Goal: Information Seeking & Learning: Learn about a topic

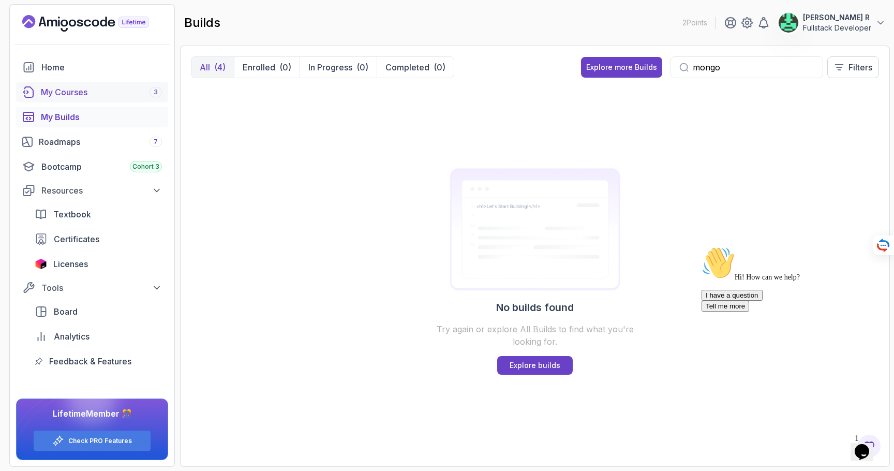
click at [67, 96] on div "My Courses 3" at bounding box center [101, 92] width 121 height 12
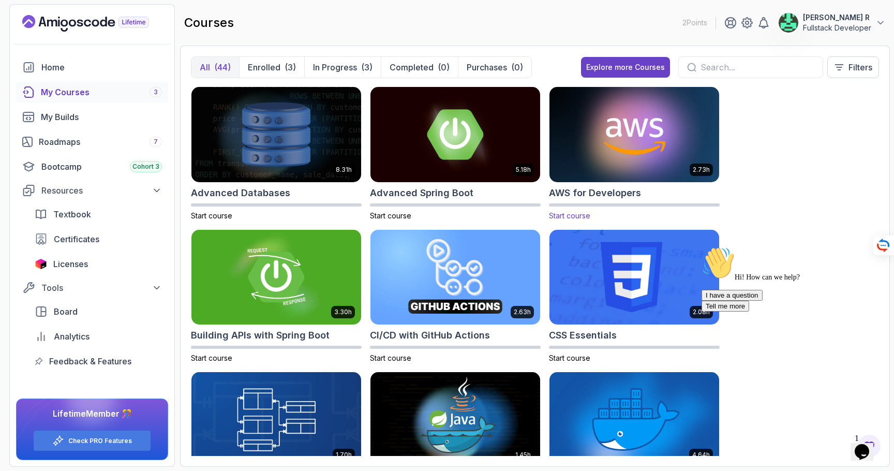
click at [570, 156] on img at bounding box center [635, 134] width 178 height 100
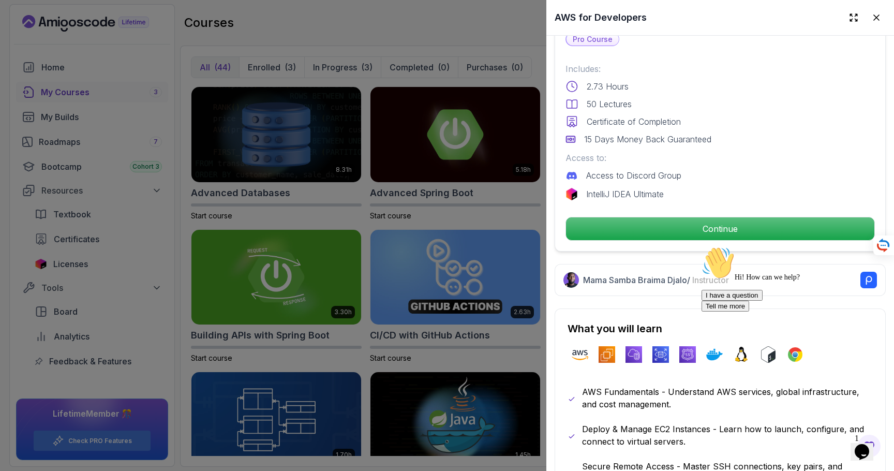
scroll to position [352, 0]
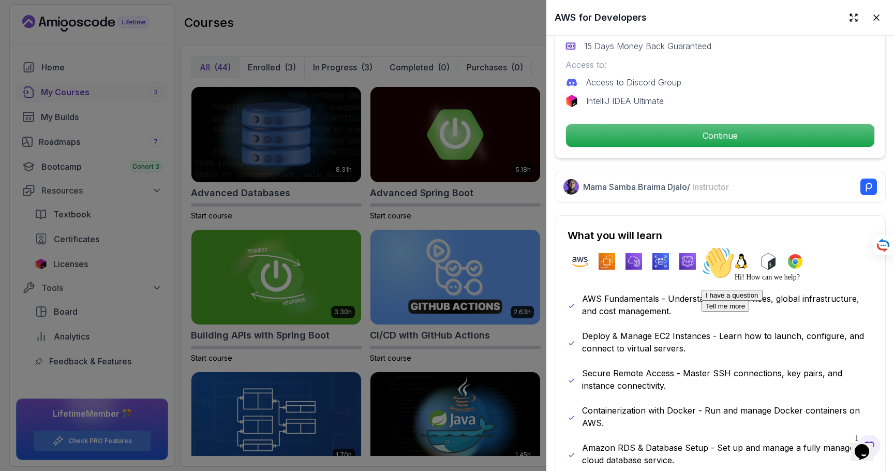
click at [669, 149] on div "Pro Course Includes: 2.73 Hours 50 Lectures Certificate of Completion 15 Days M…" at bounding box center [720, 43] width 331 height 230
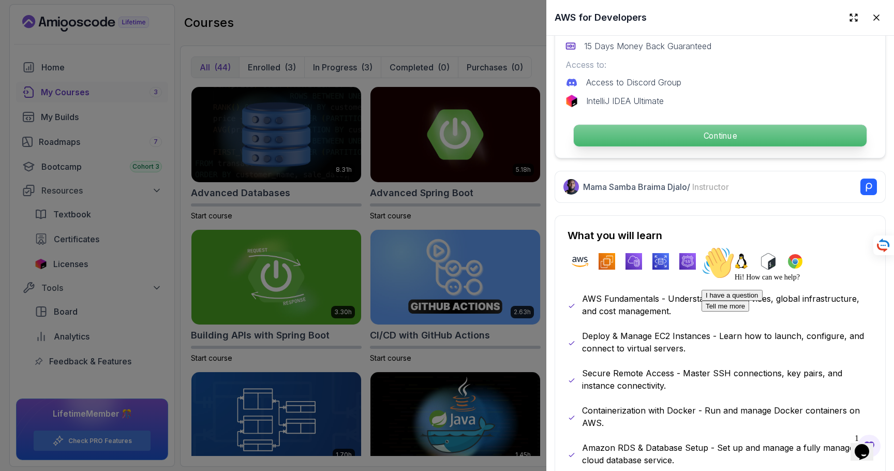
click at [657, 134] on p "Continue" at bounding box center [720, 136] width 293 height 22
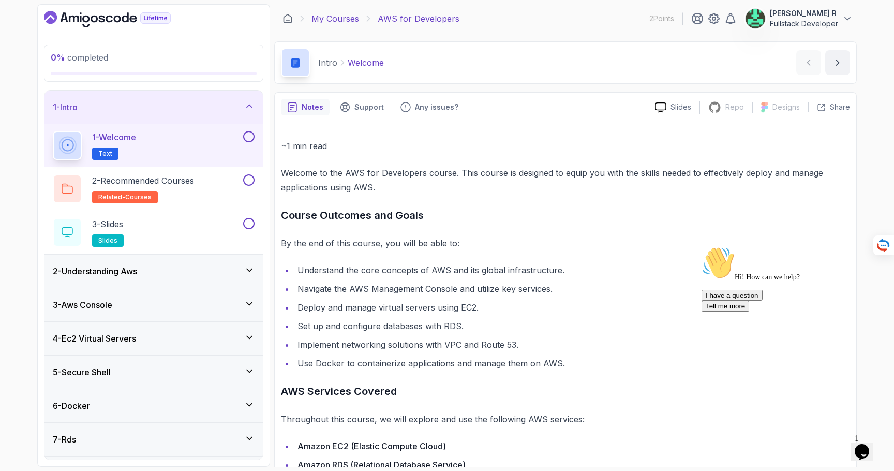
click at [348, 18] on link "My Courses" at bounding box center [336, 18] width 48 height 12
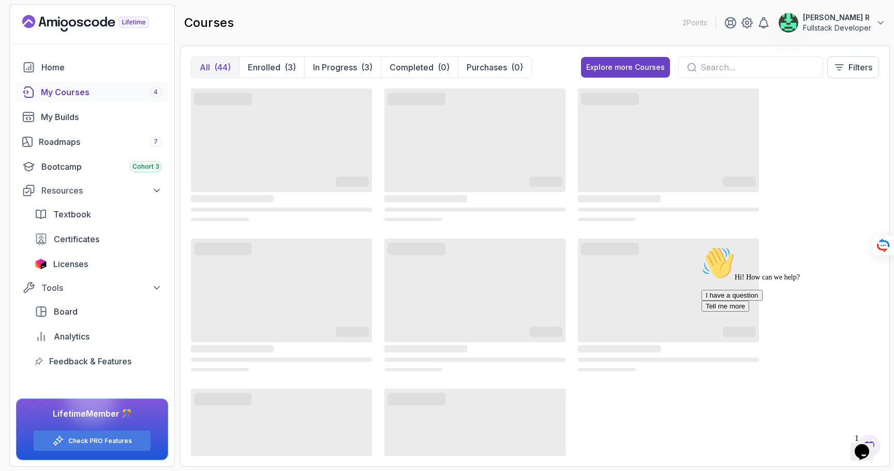
click at [712, 65] on input "text" at bounding box center [758, 67] width 114 height 12
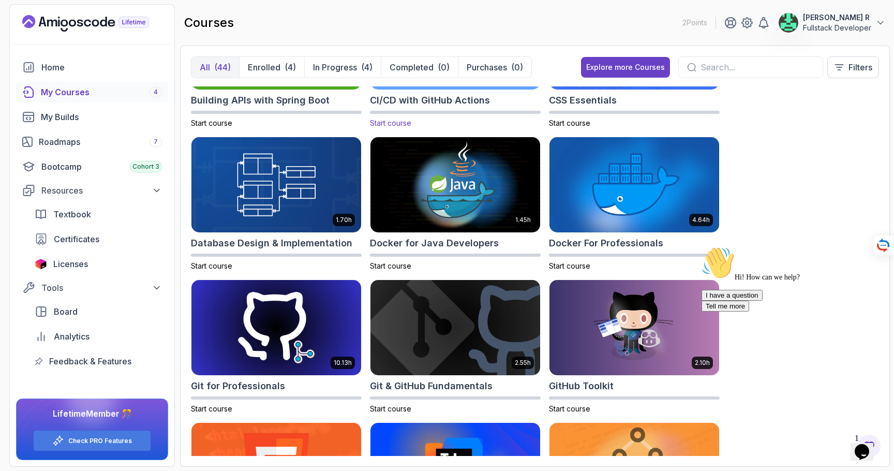
scroll to position [238, 0]
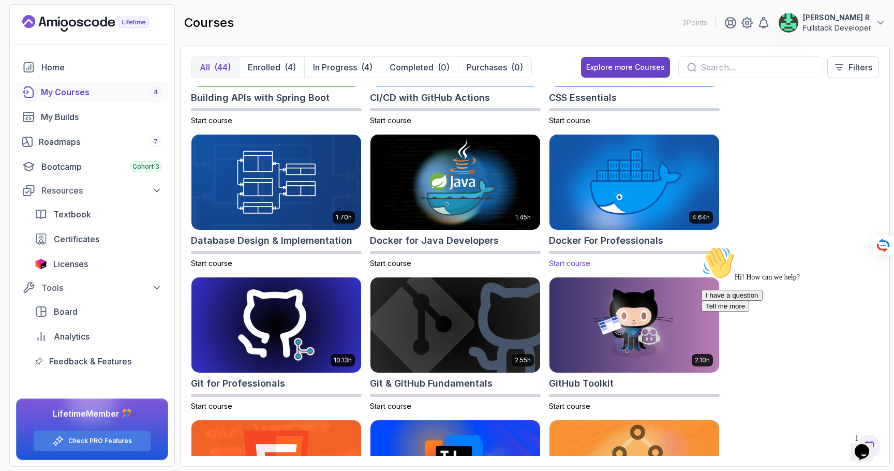
click at [608, 187] on img at bounding box center [635, 182] width 178 height 100
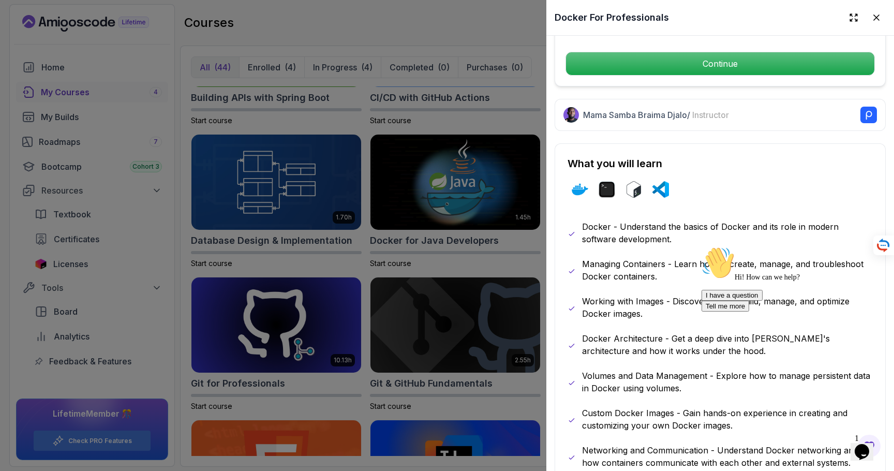
scroll to position [443, 0]
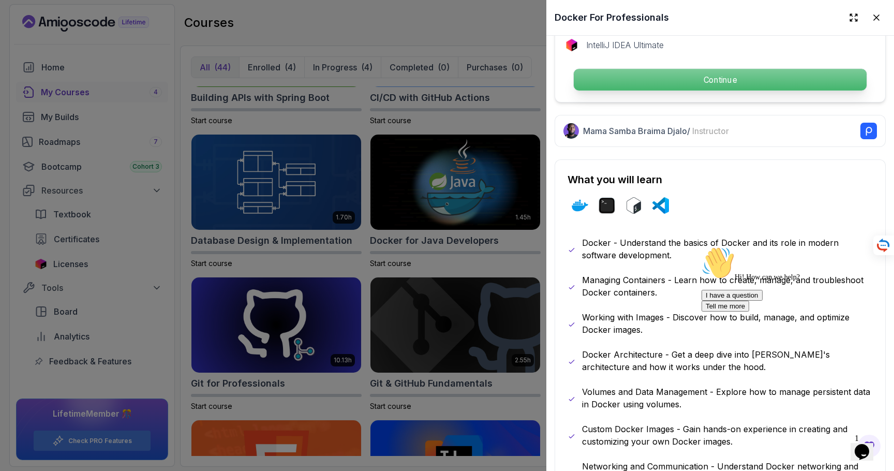
click at [762, 83] on p "Continue" at bounding box center [720, 80] width 293 height 22
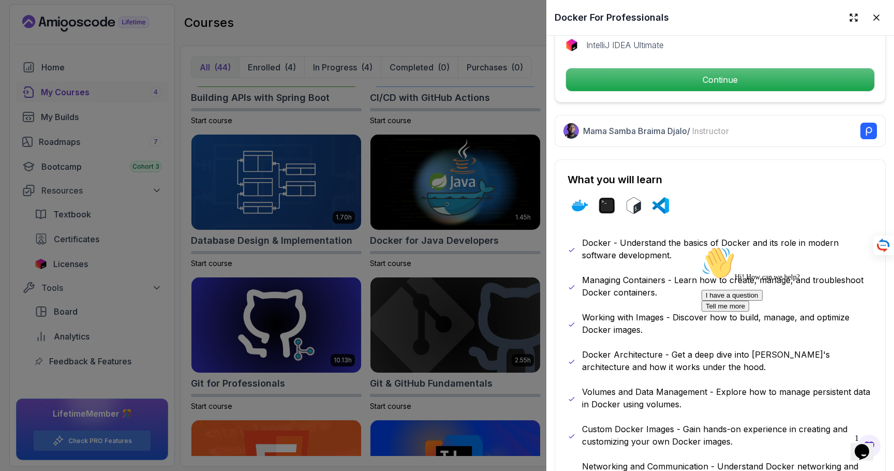
click at [370, 290] on div at bounding box center [447, 235] width 894 height 471
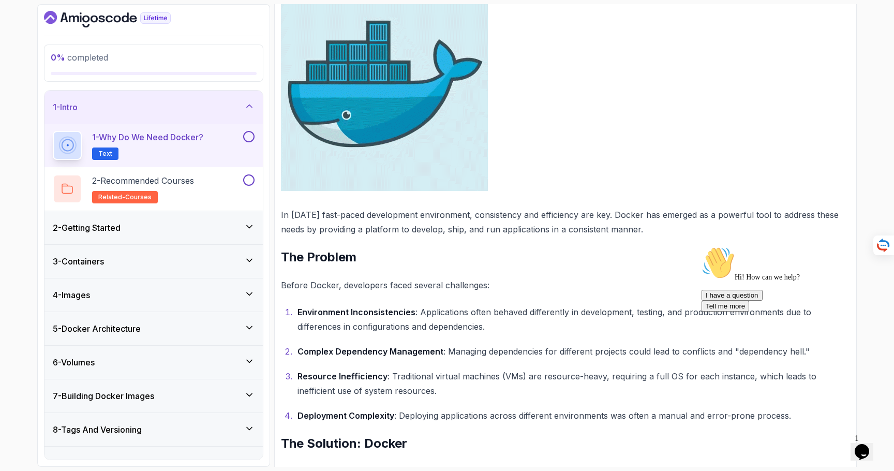
scroll to position [215, 0]
click at [454, 228] on p "In today's fast-paced development environment, consistency and efficiency are k…" at bounding box center [565, 221] width 569 height 29
click at [459, 236] on icon at bounding box center [454, 241] width 14 height 14
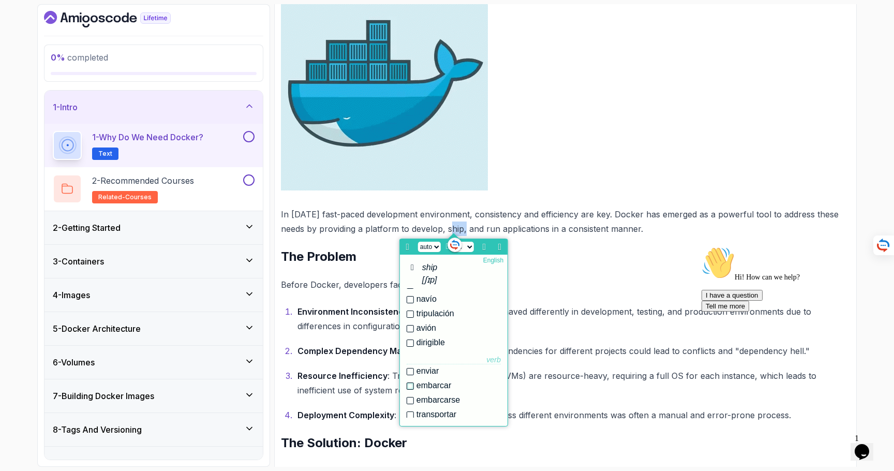
scroll to position [38, 0]
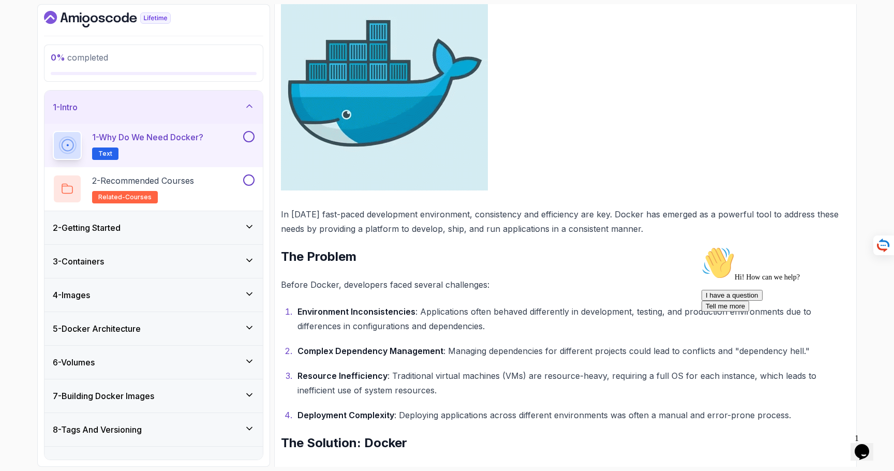
click at [566, 226] on p "In today's fast-paced development environment, consistency and efficiency are k…" at bounding box center [565, 221] width 569 height 29
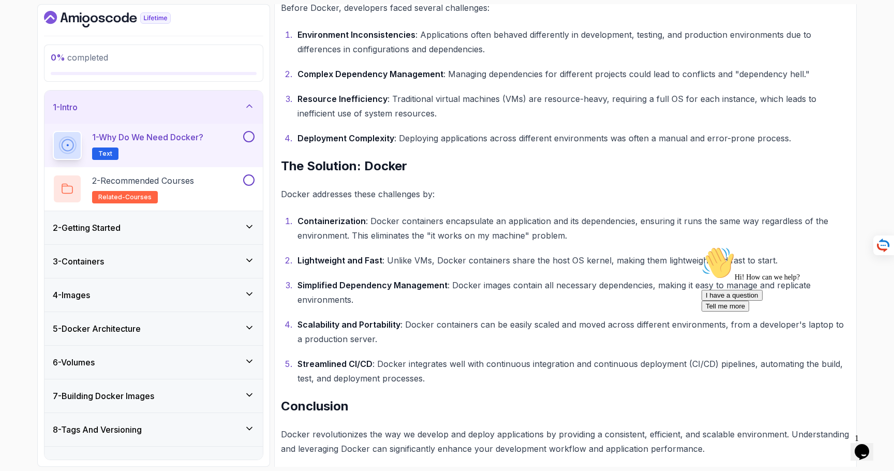
scroll to position [503, 0]
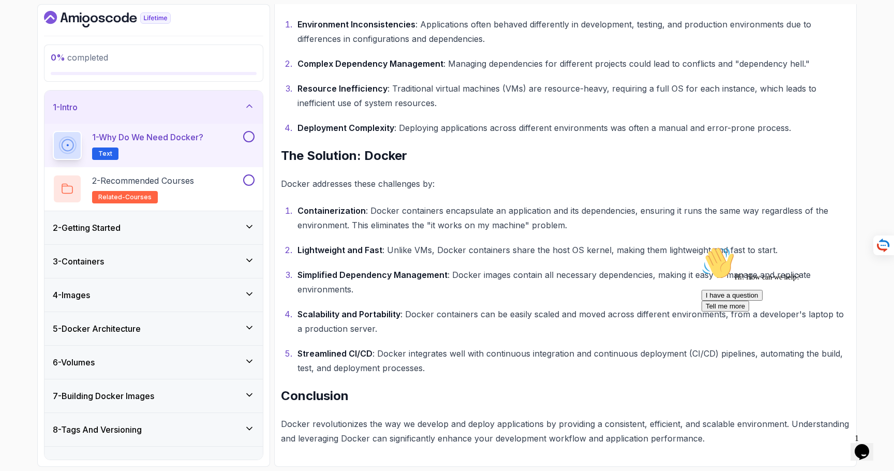
click at [605, 258] on ol "Containerization : Docker containers encapsulate an application and its depende…" at bounding box center [565, 289] width 569 height 172
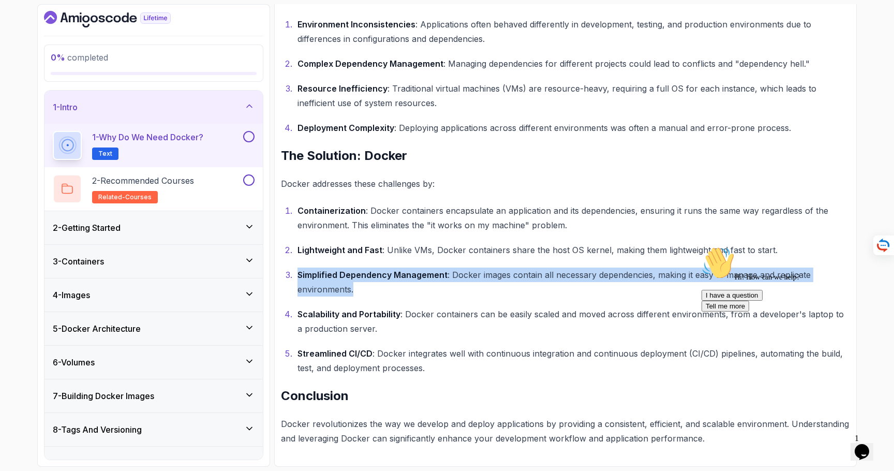
click at [605, 258] on ol "Containerization : Docker containers encapsulate an application and its depende…" at bounding box center [565, 289] width 569 height 172
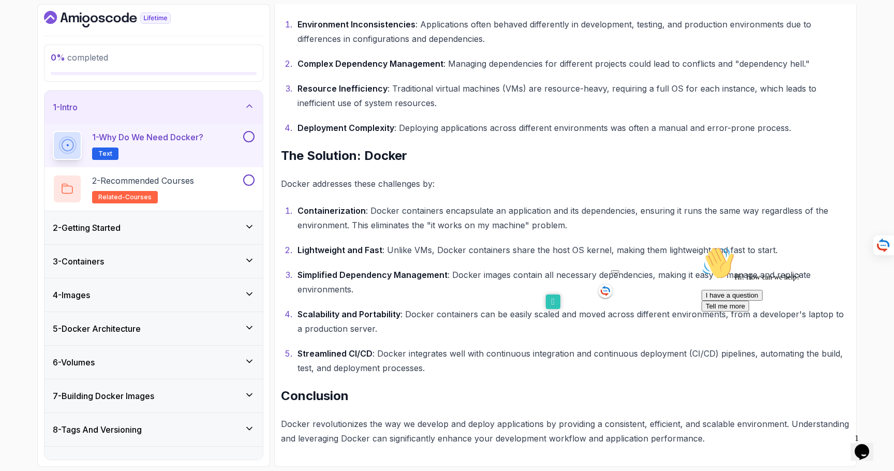
click at [601, 249] on p "Lightweight and Fast : Unlike VMs, Docker containers share the host OS kernel, …" at bounding box center [574, 250] width 553 height 14
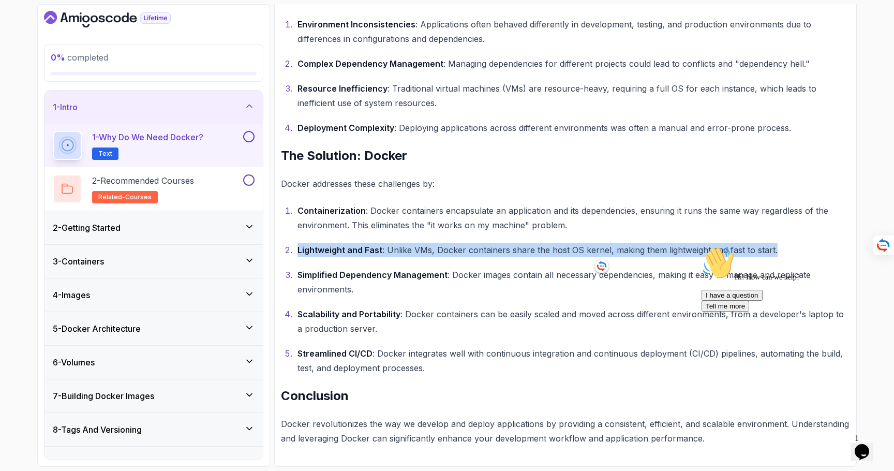
click at [601, 249] on p "Lightweight and Fast : Unlike VMs, Docker containers share the host OS kernel, …" at bounding box center [574, 250] width 553 height 14
click at [532, 262] on icon at bounding box center [534, 262] width 14 height 14
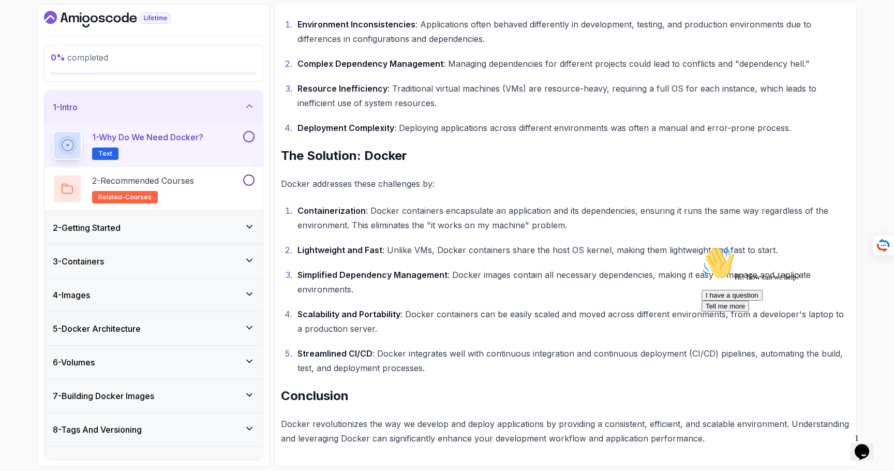
click at [600, 202] on div "~2 min read Why Do We Need Docker? In today's fast-paced development environmen…" at bounding box center [565, 40] width 569 height 809
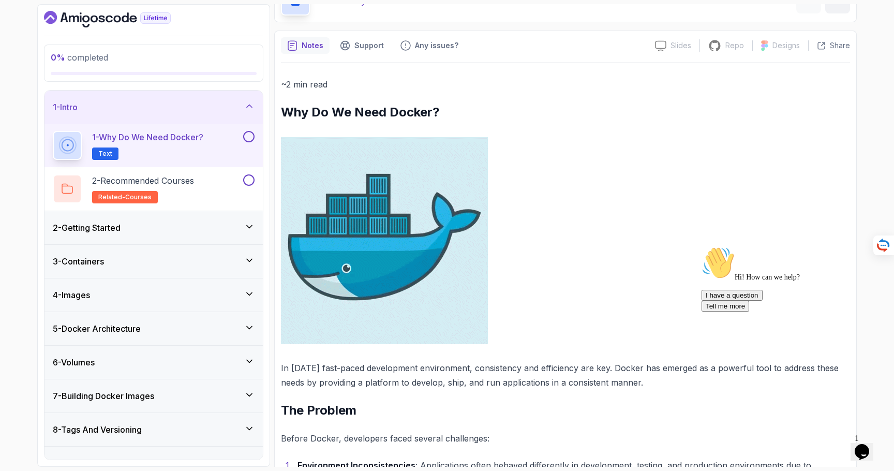
scroll to position [0, 0]
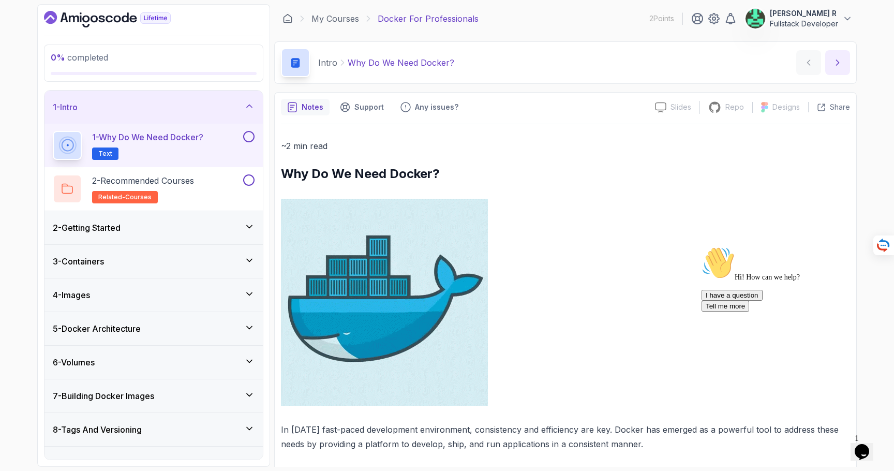
click at [833, 66] on icon "next content" at bounding box center [838, 62] width 10 height 10
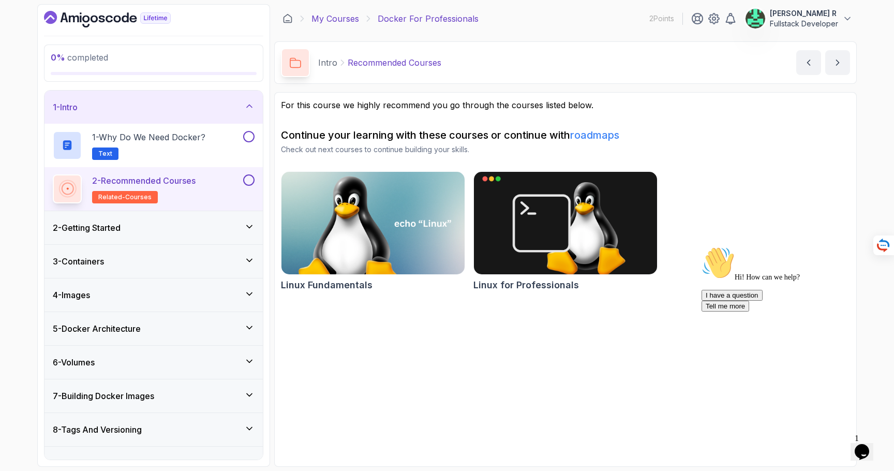
click at [332, 18] on link "My Courses" at bounding box center [336, 18] width 48 height 12
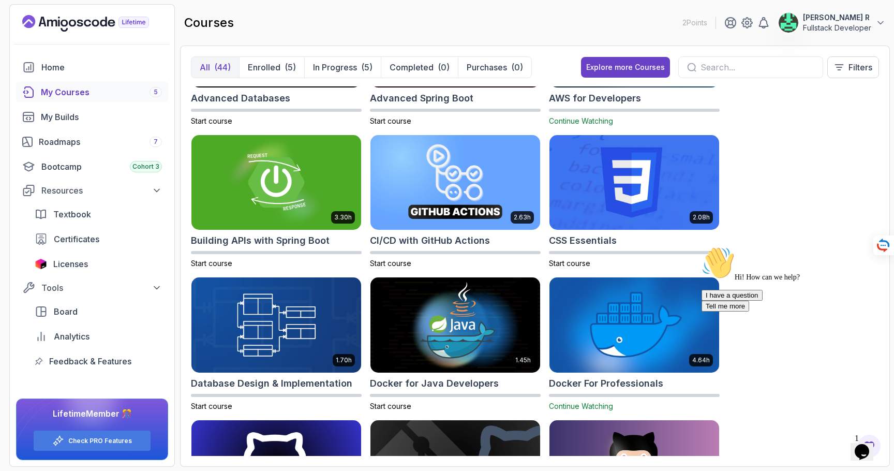
scroll to position [97, 0]
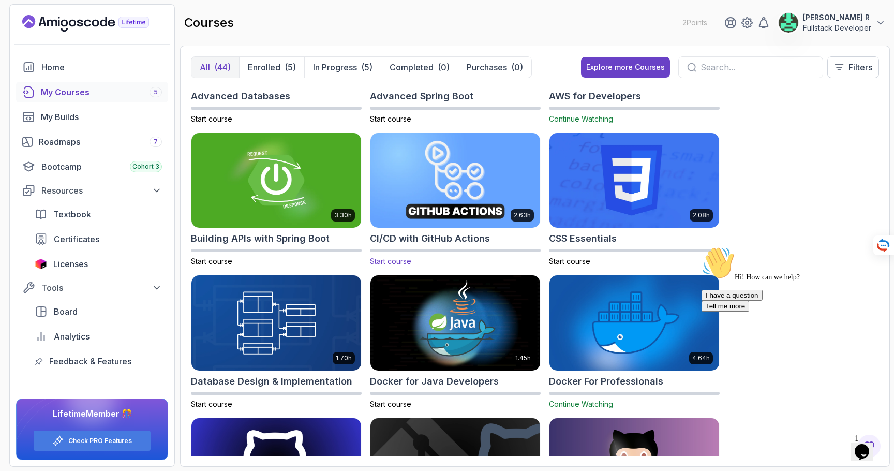
click at [390, 257] on span "Start course" at bounding box center [390, 261] width 41 height 9
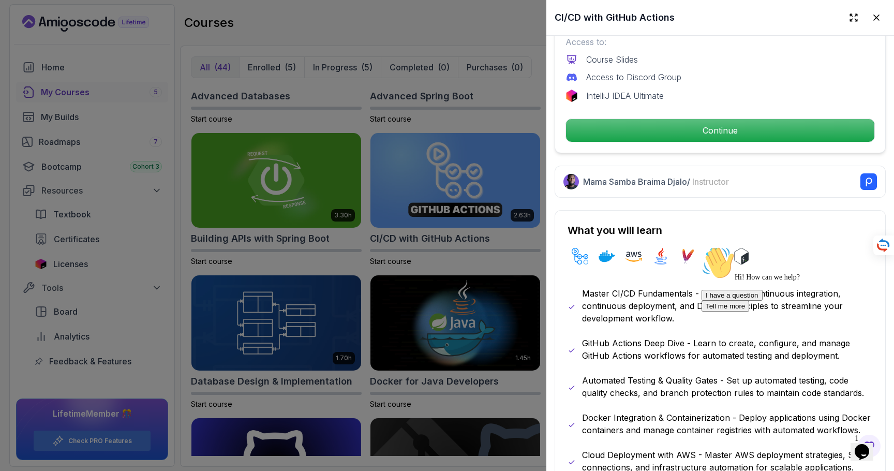
scroll to position [373, 0]
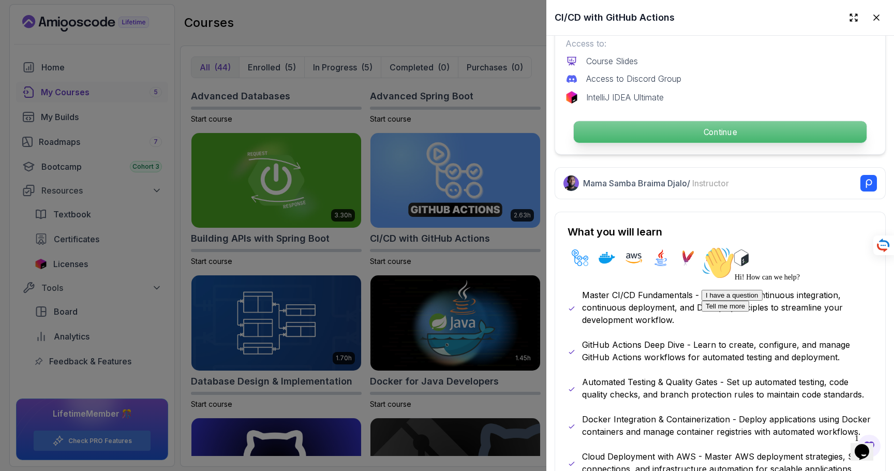
click at [758, 133] on p "Continue" at bounding box center [720, 132] width 293 height 22
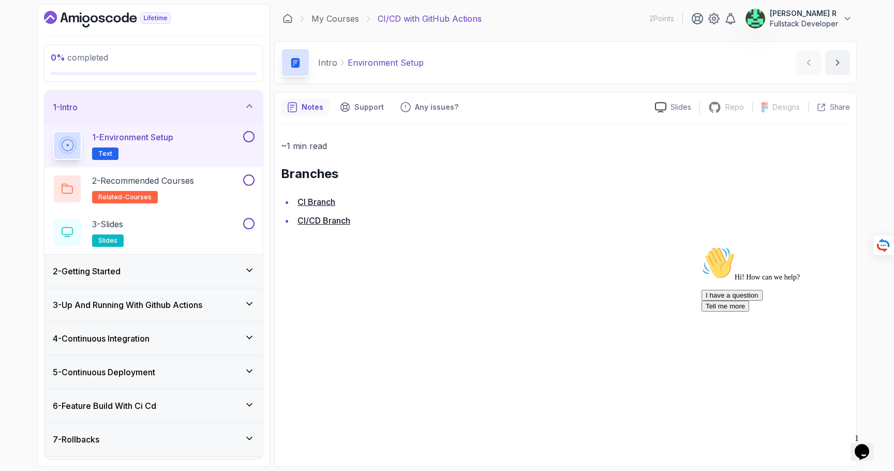
click at [323, 203] on link "CI Branch" at bounding box center [317, 202] width 38 height 10
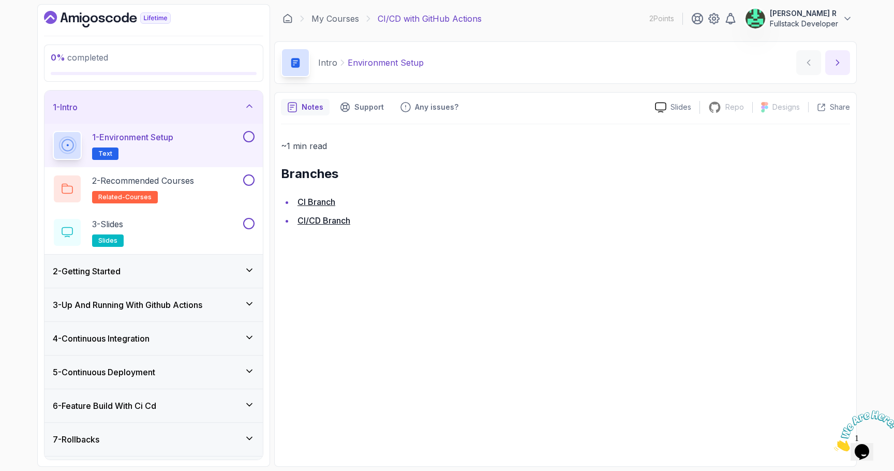
click at [839, 64] on icon "next content" at bounding box center [838, 62] width 10 height 10
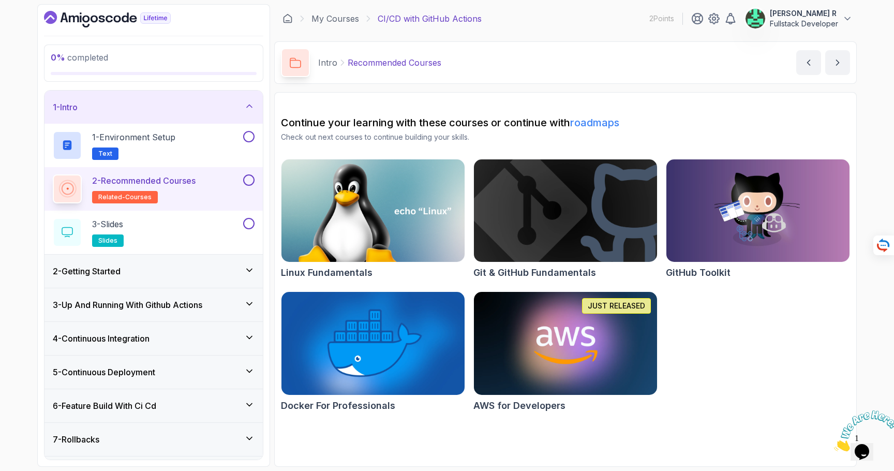
click at [521, 235] on img at bounding box center [565, 211] width 193 height 108
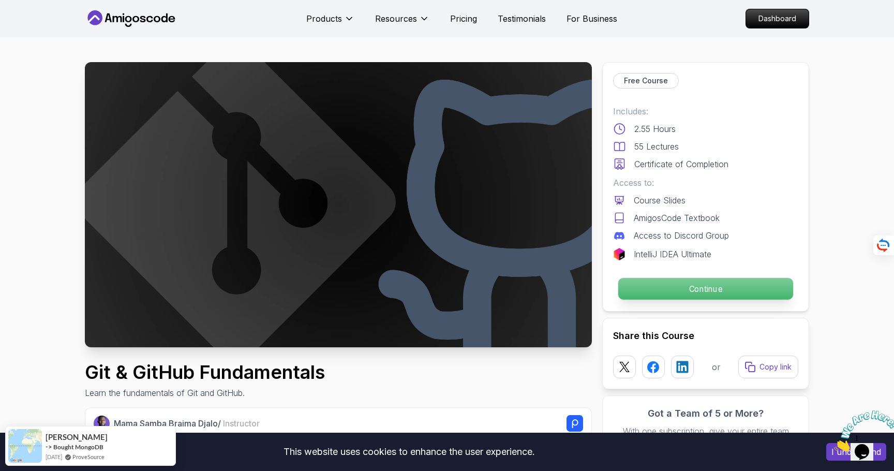
click at [671, 291] on p "Continue" at bounding box center [706, 289] width 175 height 22
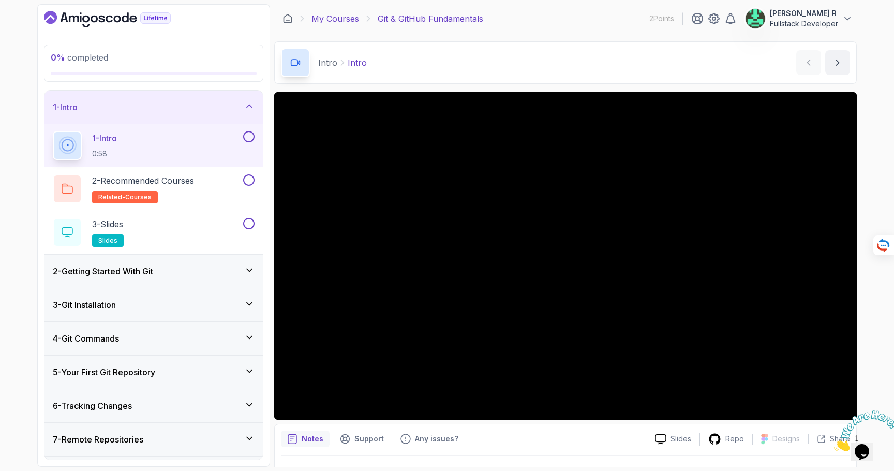
click at [332, 18] on link "My Courses" at bounding box center [336, 18] width 48 height 12
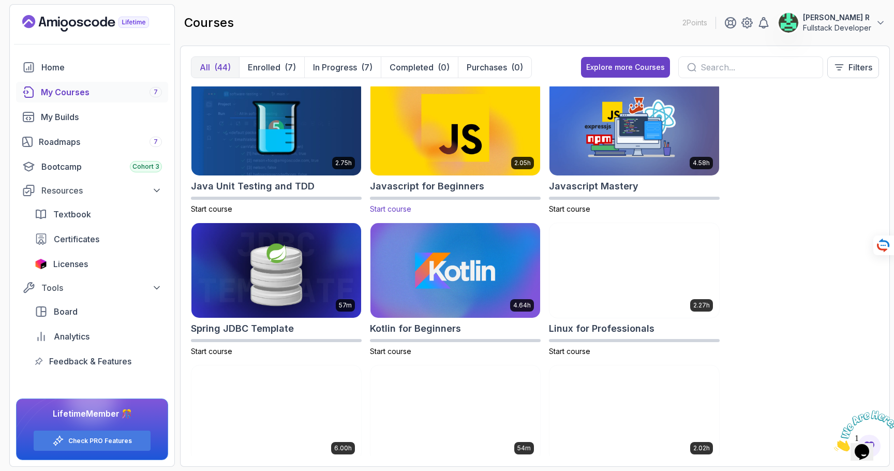
scroll to position [1161, 0]
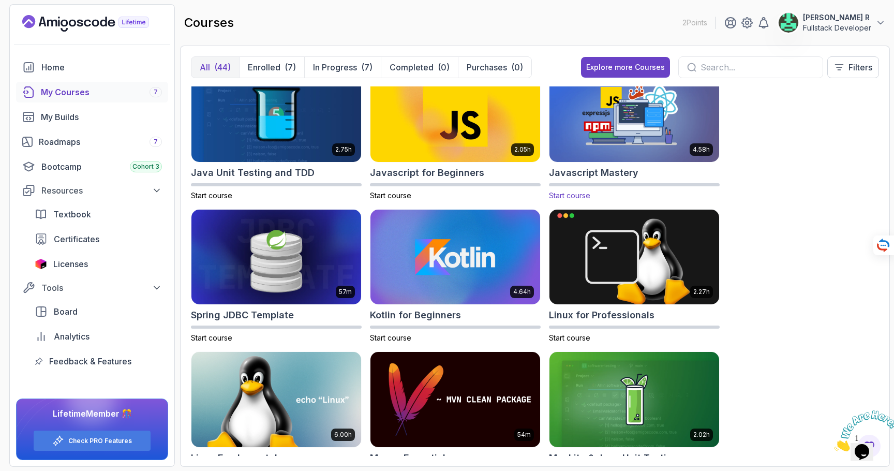
click at [638, 179] on div "Javascript Mastery" at bounding box center [634, 173] width 171 height 14
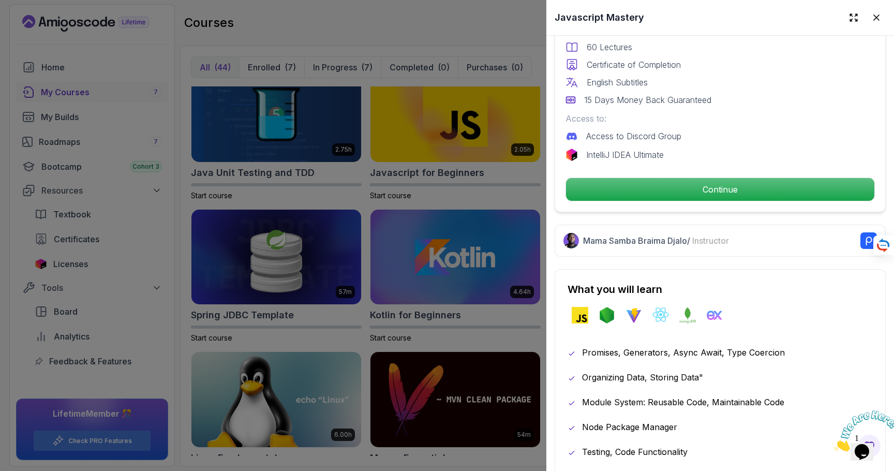
scroll to position [0, 0]
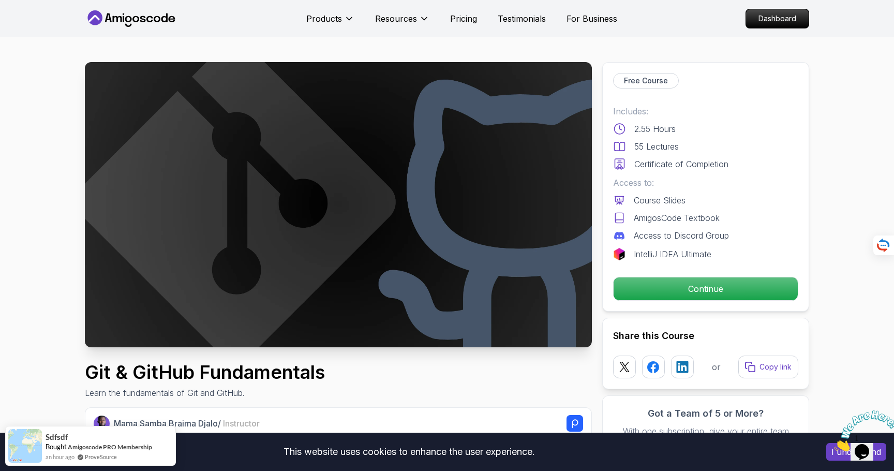
click at [138, 15] on icon at bounding box center [131, 18] width 93 height 17
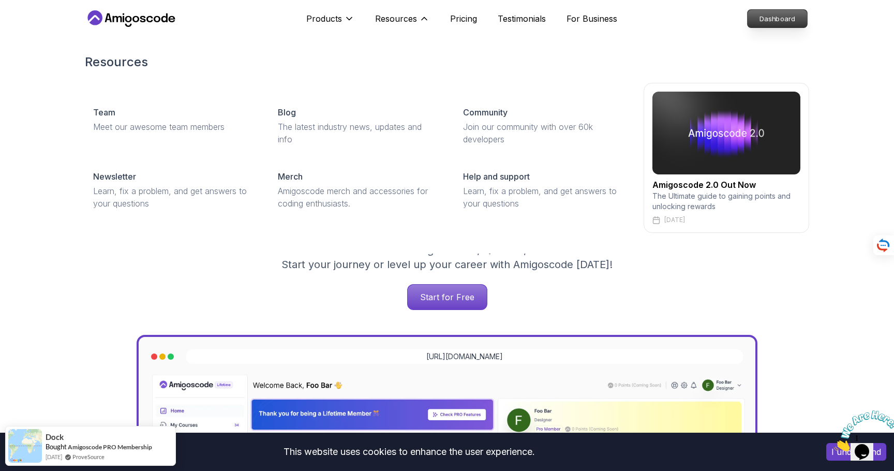
click at [768, 22] on p "Dashboard" at bounding box center [778, 19] width 60 height 18
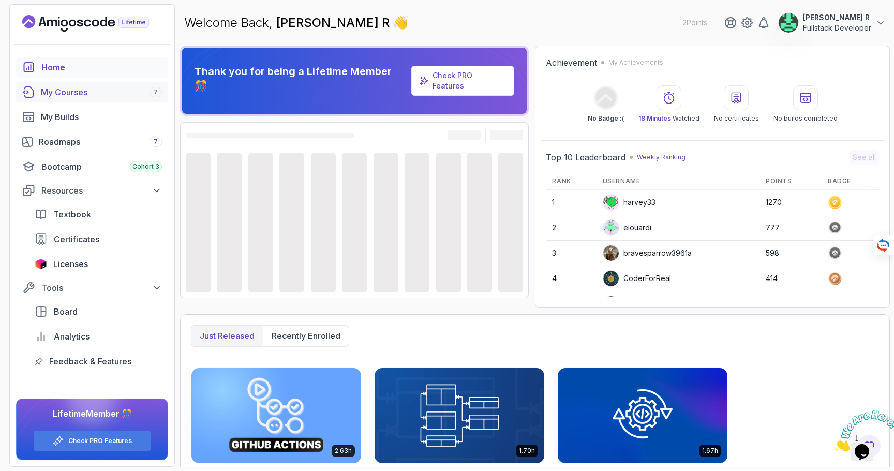
click at [79, 94] on div "My Courses 7" at bounding box center [101, 92] width 121 height 12
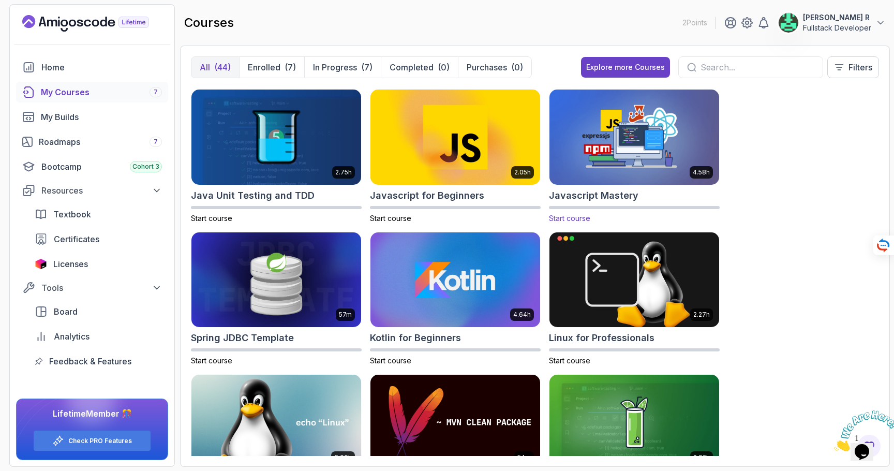
scroll to position [1146, 0]
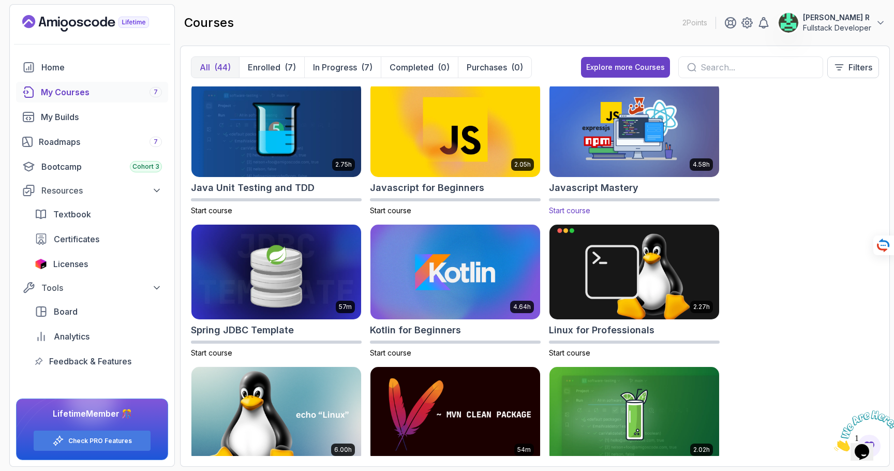
click at [577, 207] on span "Start course" at bounding box center [569, 210] width 41 height 9
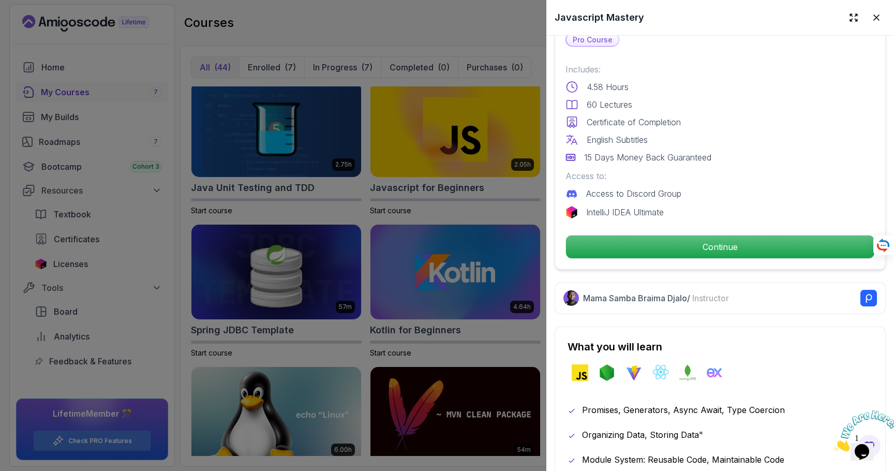
scroll to position [266, 0]
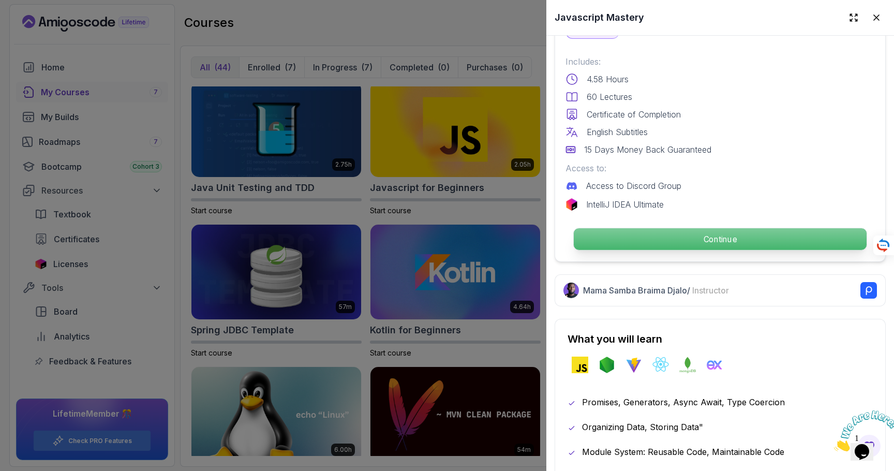
click at [633, 245] on p "Continue" at bounding box center [720, 239] width 293 height 22
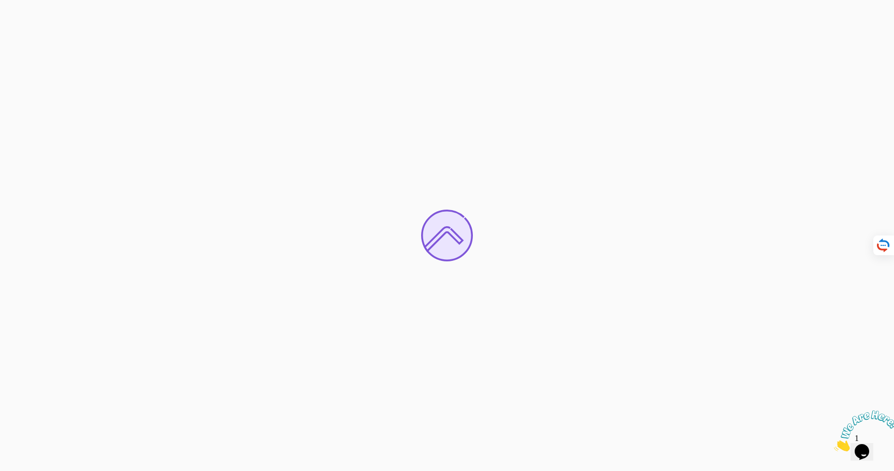
click at [67, 69] on div at bounding box center [447, 235] width 894 height 471
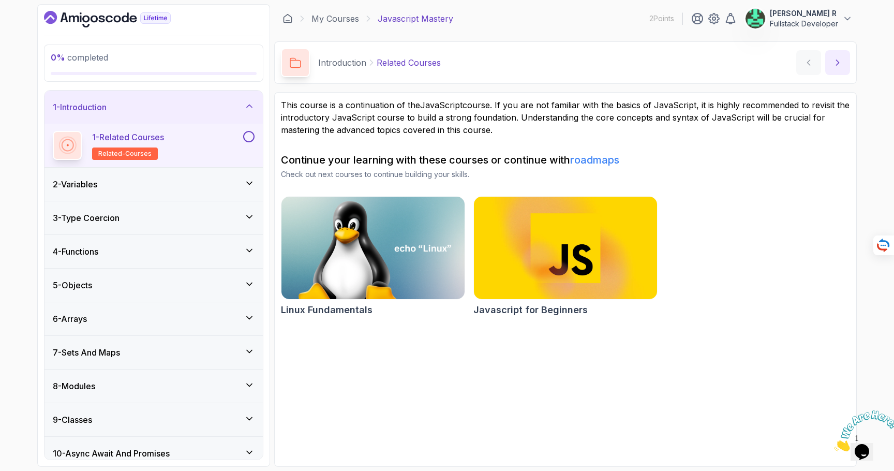
click at [837, 61] on icon "next content" at bounding box center [838, 62] width 3 height 5
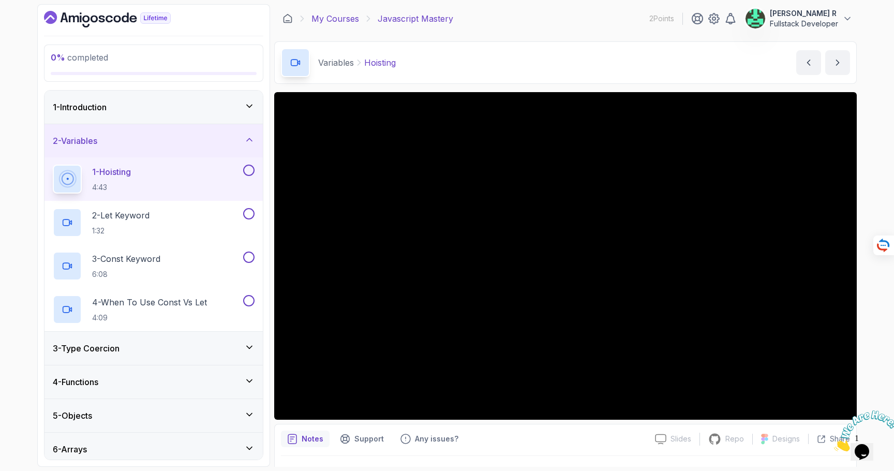
click at [326, 19] on link "My Courses" at bounding box center [336, 18] width 48 height 12
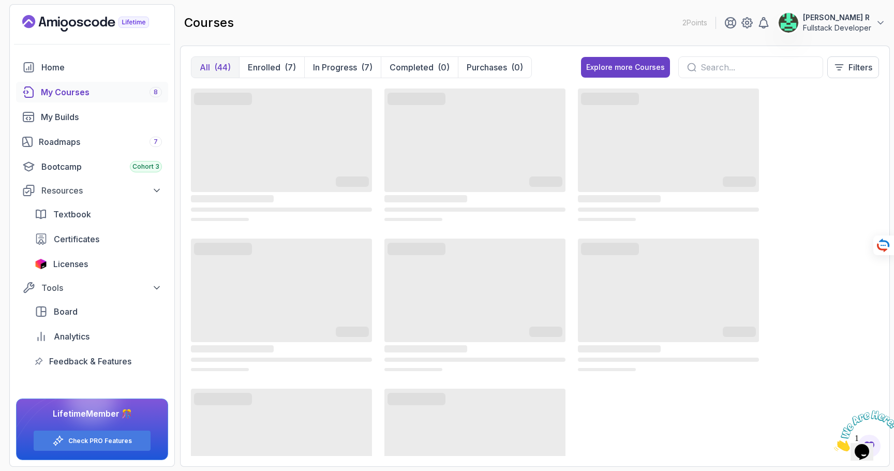
click at [81, 92] on div "My Courses 8" at bounding box center [101, 92] width 121 height 12
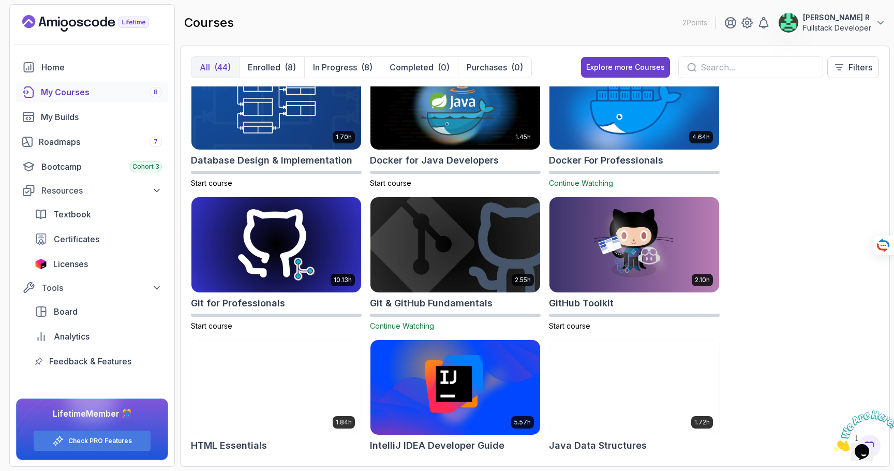
scroll to position [315, 0]
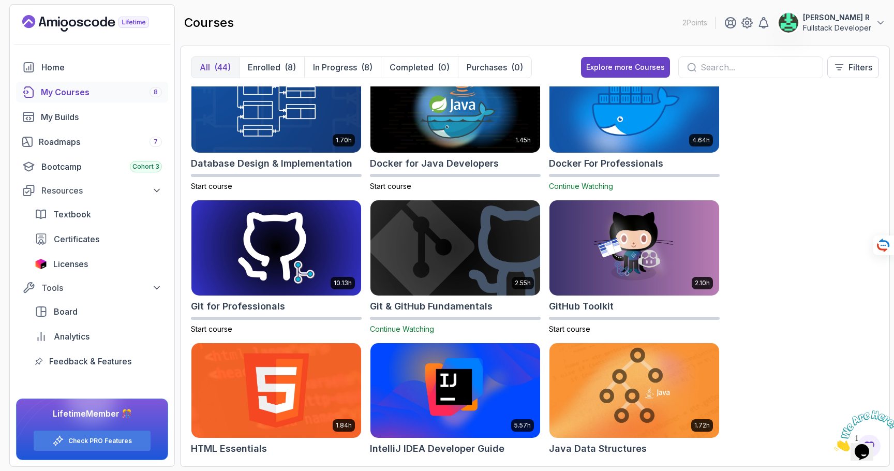
click at [716, 72] on input "text" at bounding box center [758, 67] width 114 height 12
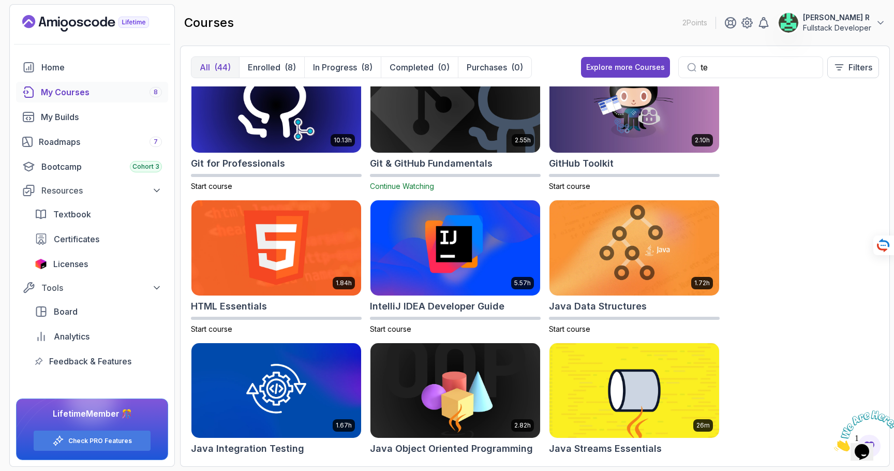
scroll to position [63, 0]
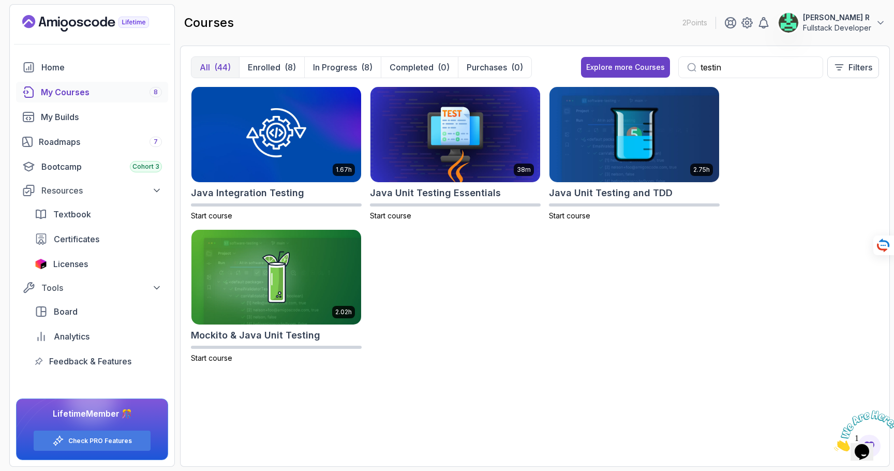
type input "testin"
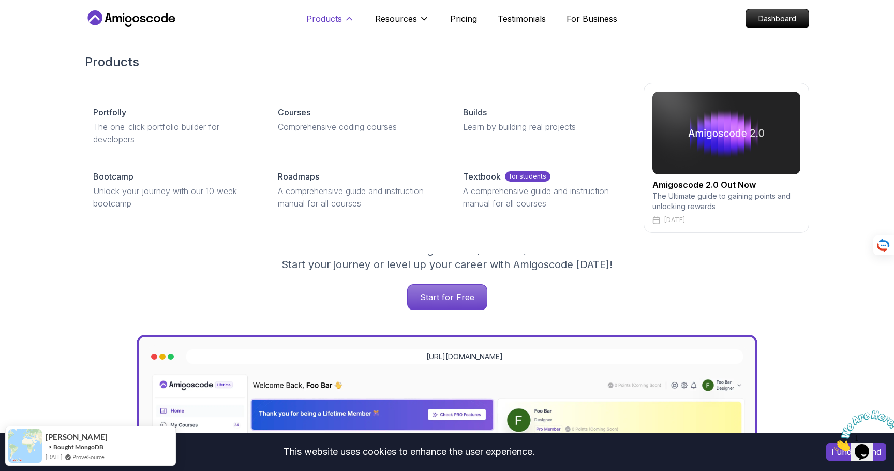
click at [344, 15] on button "Products" at bounding box center [330, 22] width 48 height 21
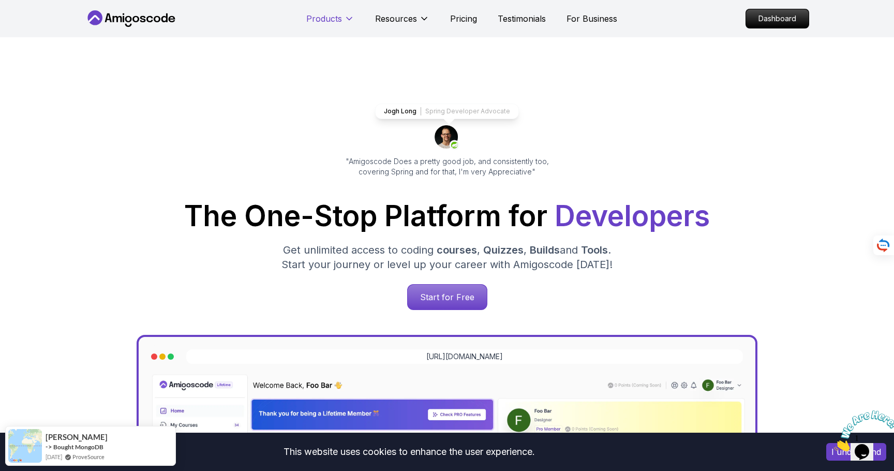
click at [341, 19] on p "Products" at bounding box center [324, 18] width 36 height 12
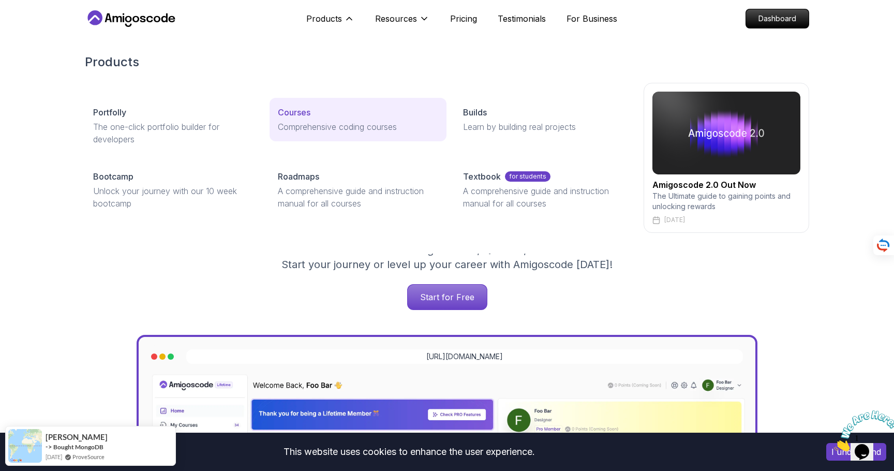
click at [327, 113] on div "Courses" at bounding box center [358, 112] width 160 height 12
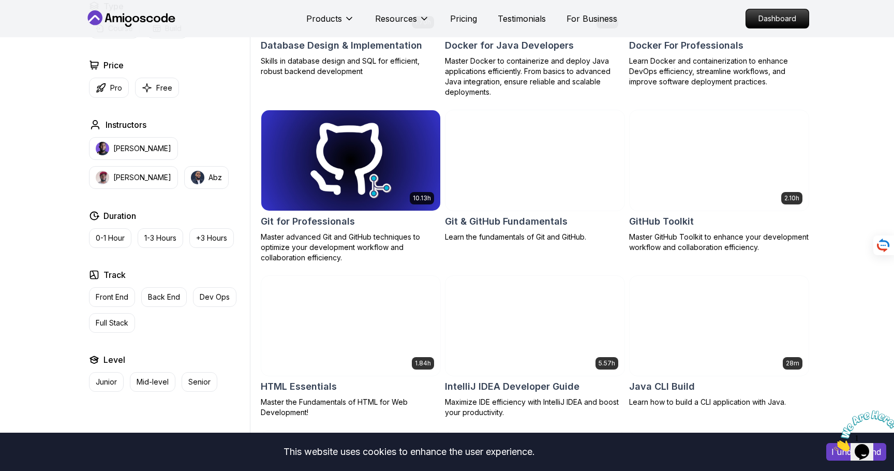
scroll to position [1050, 0]
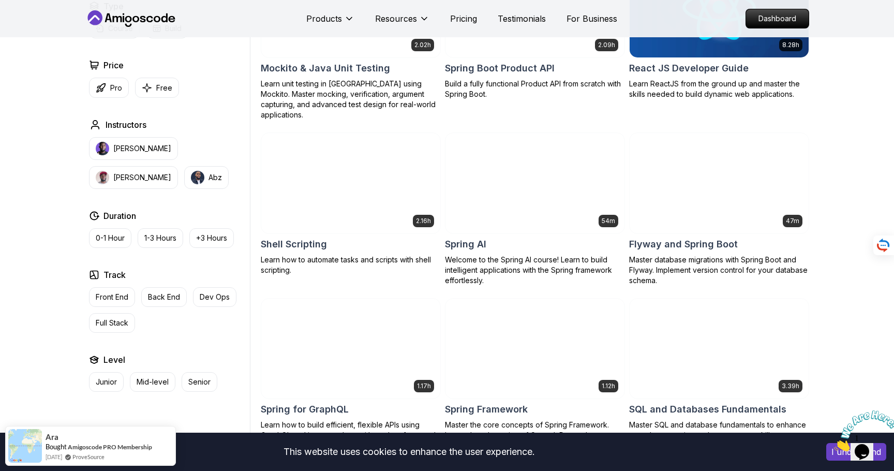
scroll to position [2362, 0]
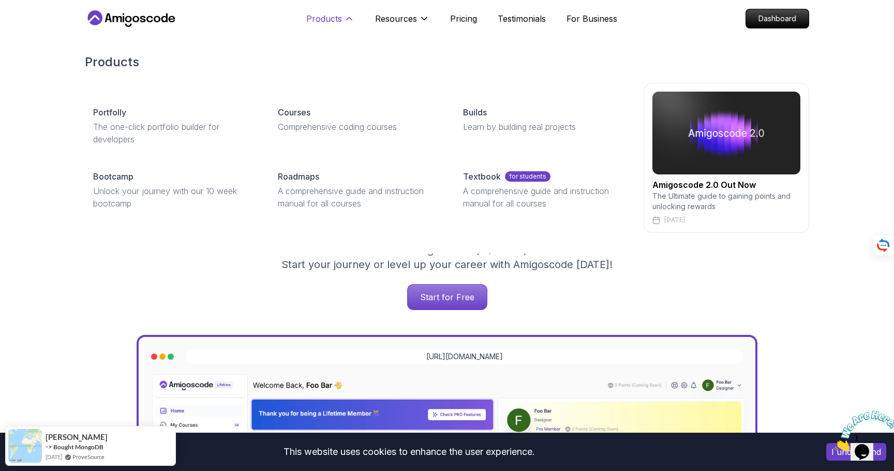
click at [346, 13] on icon at bounding box center [349, 18] width 10 height 10
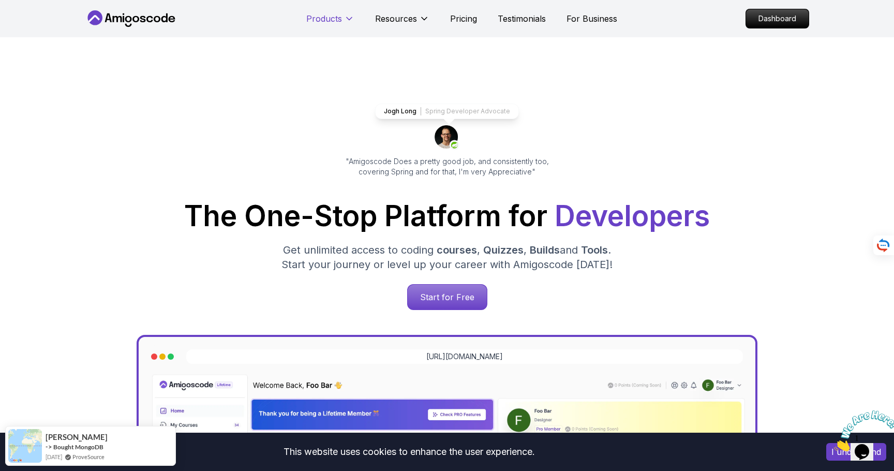
click at [340, 24] on p "Products" at bounding box center [324, 18] width 36 height 12
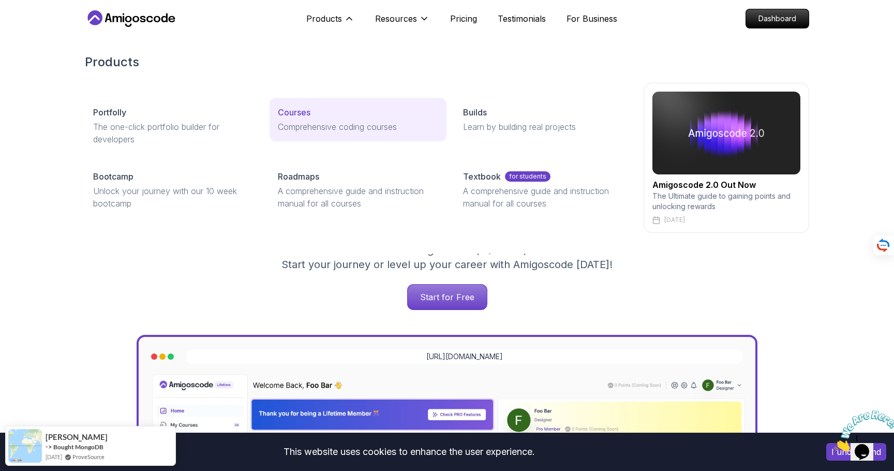
click at [301, 122] on p "Comprehensive coding courses" at bounding box center [358, 127] width 160 height 12
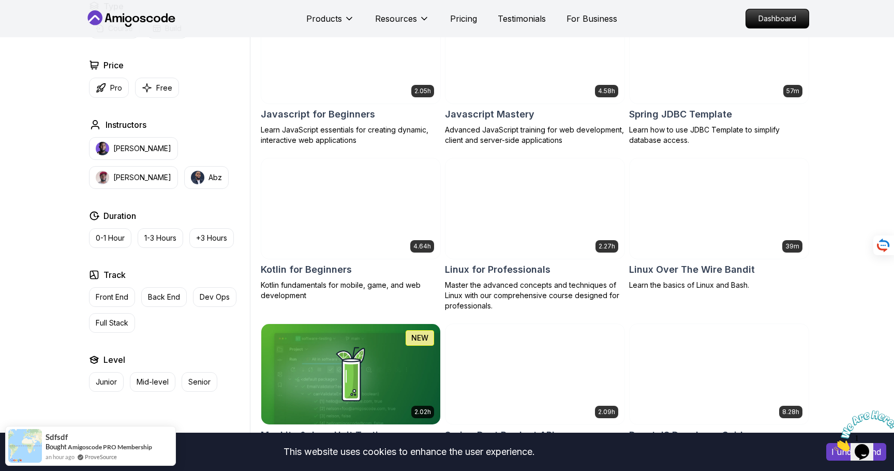
scroll to position [1978, 0]
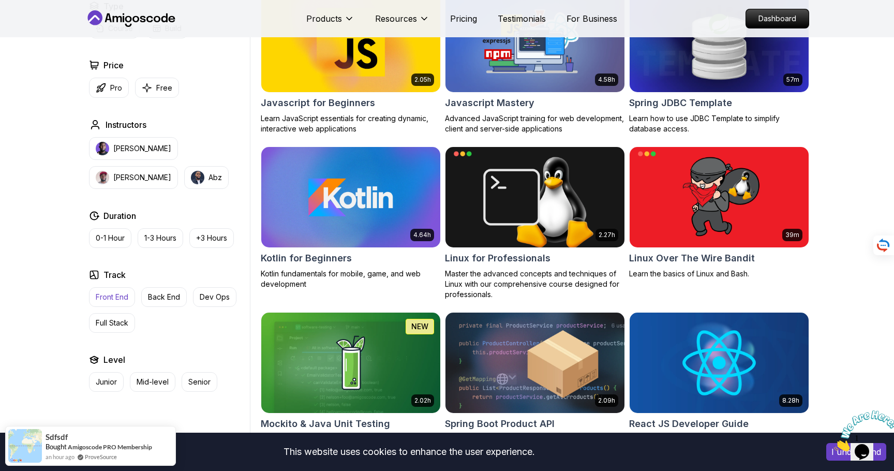
click at [113, 299] on p "Front End" at bounding box center [112, 297] width 33 height 10
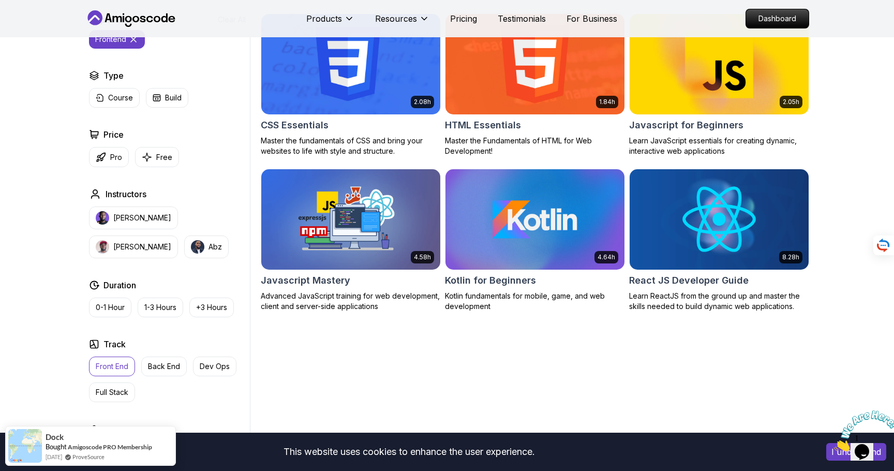
scroll to position [313, 0]
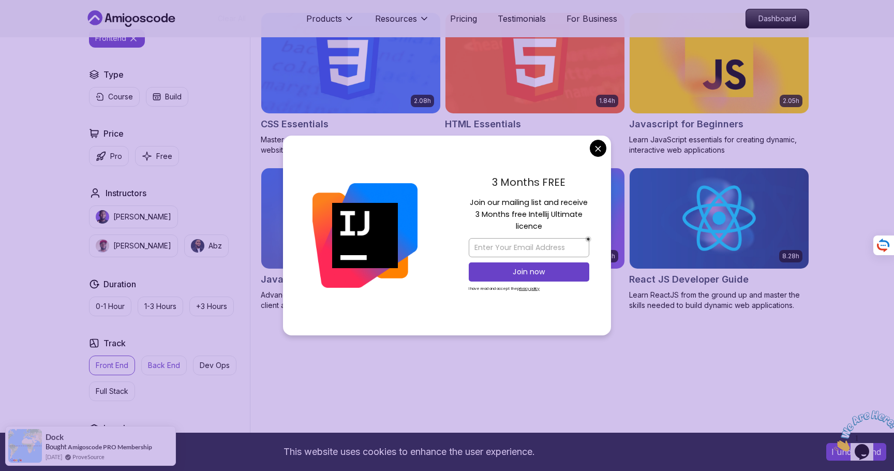
click at [162, 369] on p "Back End" at bounding box center [164, 365] width 32 height 10
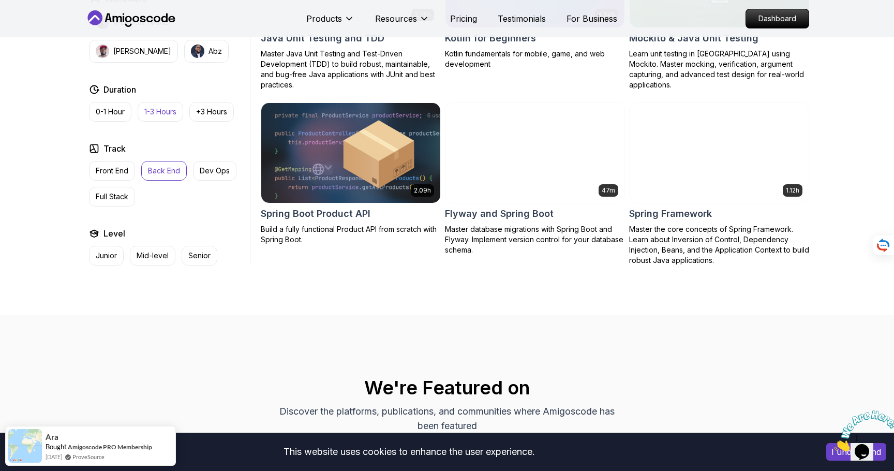
scroll to position [1241, 0]
